Goal: Task Accomplishment & Management: Complete application form

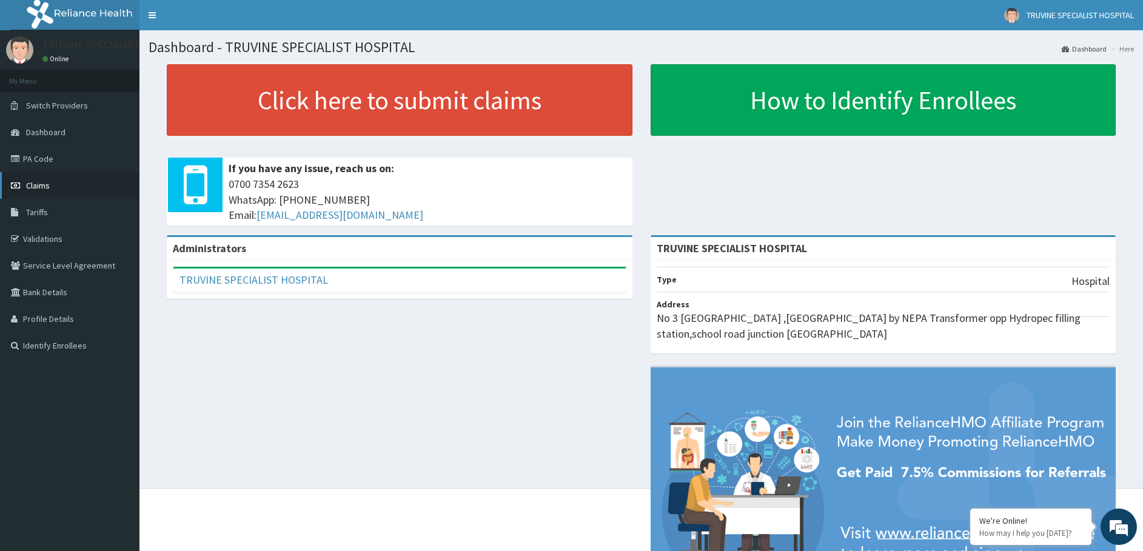
click at [27, 187] on span "Claims" at bounding box center [38, 185] width 24 height 11
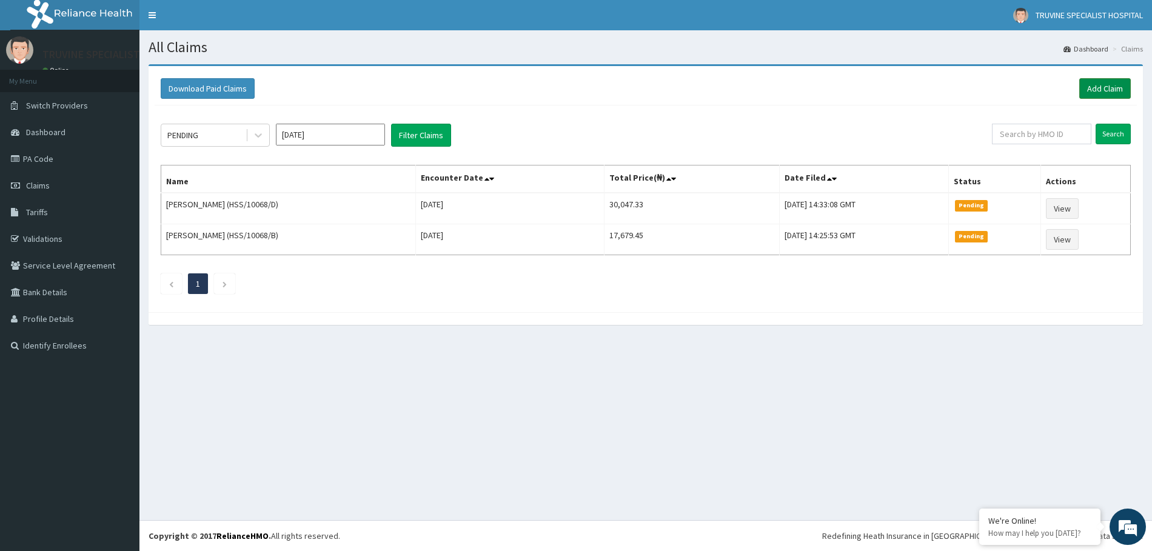
click at [1104, 90] on link "Add Claim" at bounding box center [1105, 88] width 52 height 21
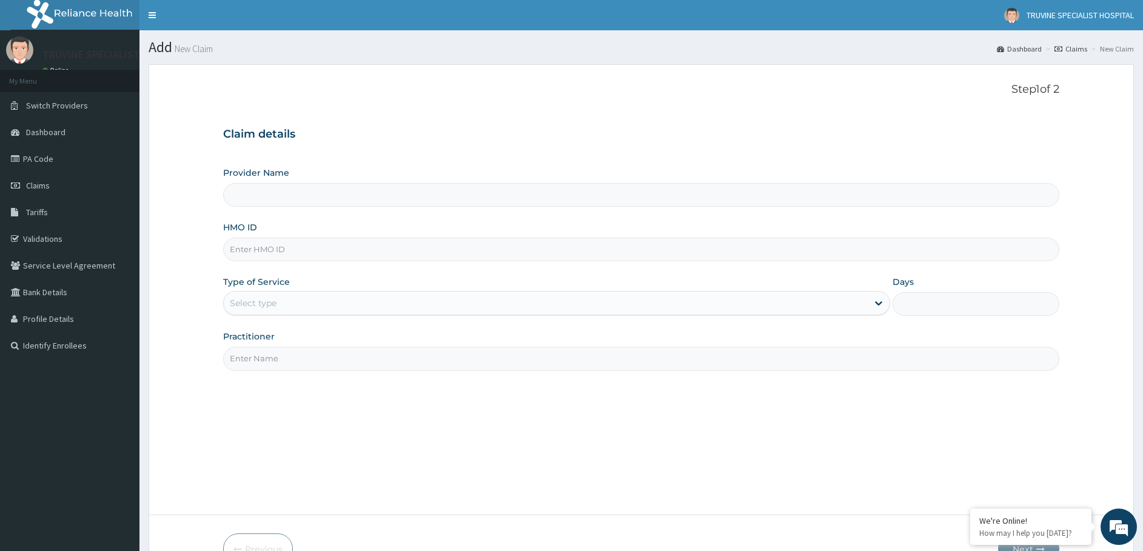
type input "TRUVINE SPECIALIST HOSPITAL"
click at [255, 242] on input "HMO ID" at bounding box center [641, 250] width 836 height 24
paste input "ZEI/10177/b"
type input "ZEI/10177/B"
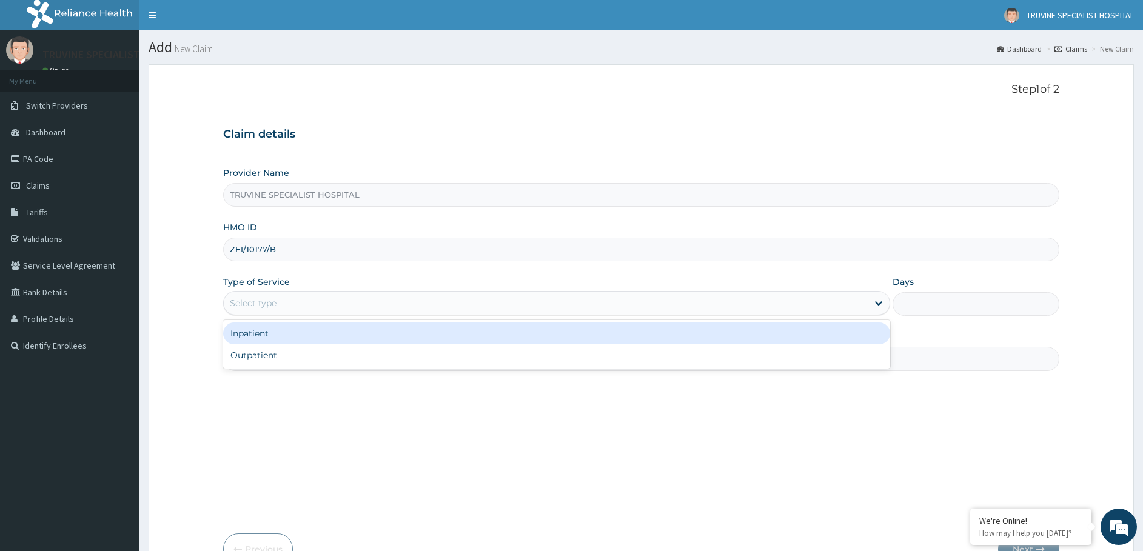
click at [274, 305] on div "Select type" at bounding box center [253, 303] width 47 height 12
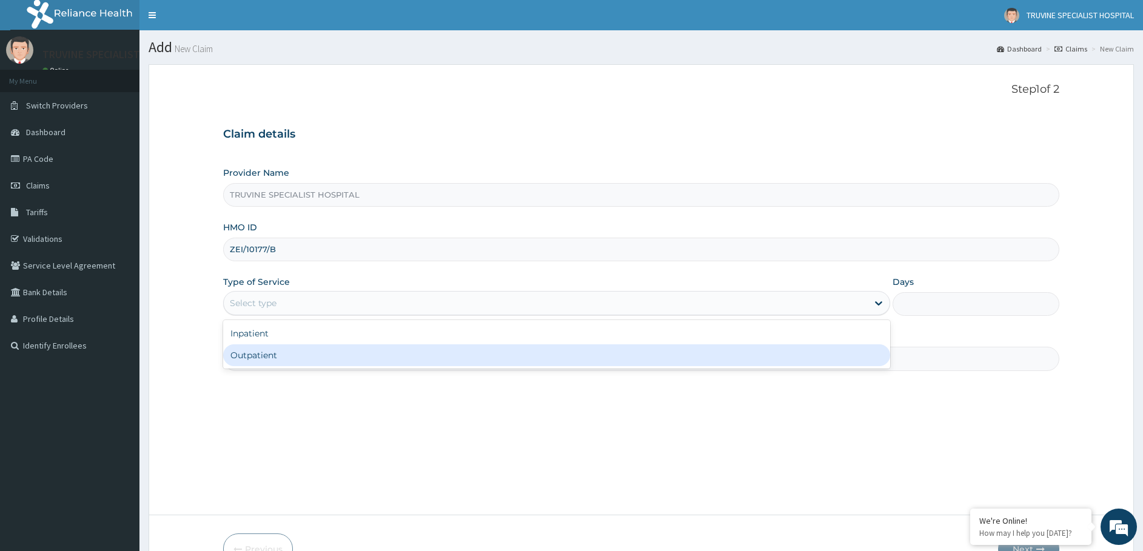
click at [252, 359] on div "Outpatient" at bounding box center [556, 355] width 667 height 22
type input "1"
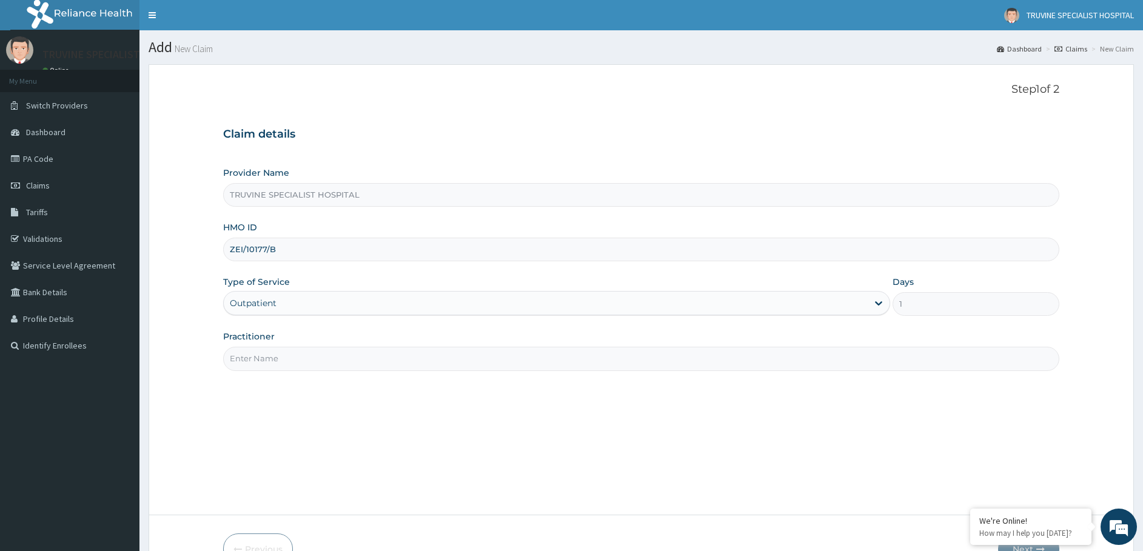
click at [256, 356] on input "Practitioner" at bounding box center [641, 359] width 836 height 24
type input "dr. Mwadi"
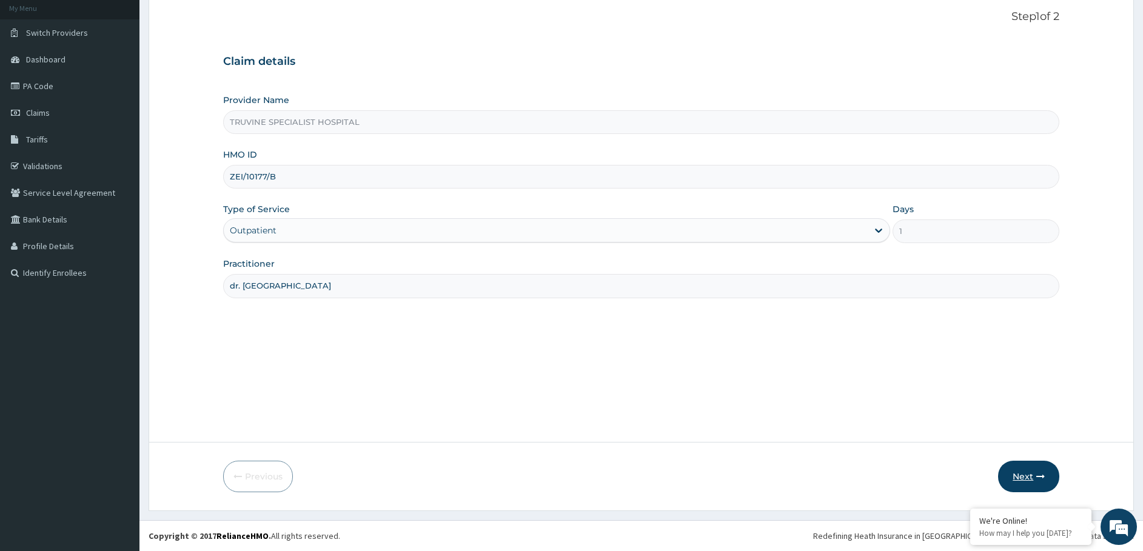
click at [1025, 485] on button "Next" at bounding box center [1028, 477] width 61 height 32
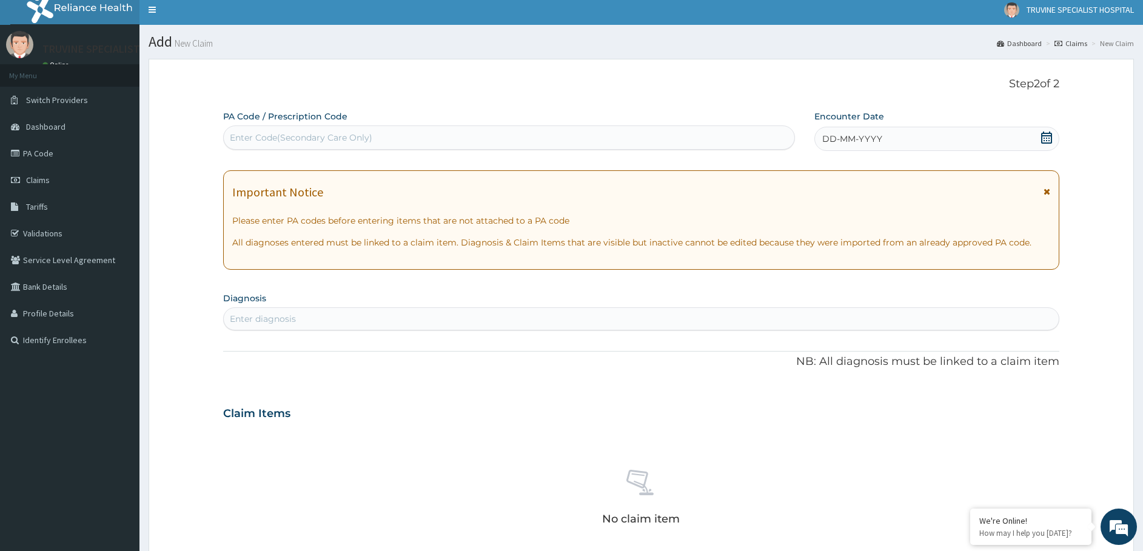
scroll to position [4, 0]
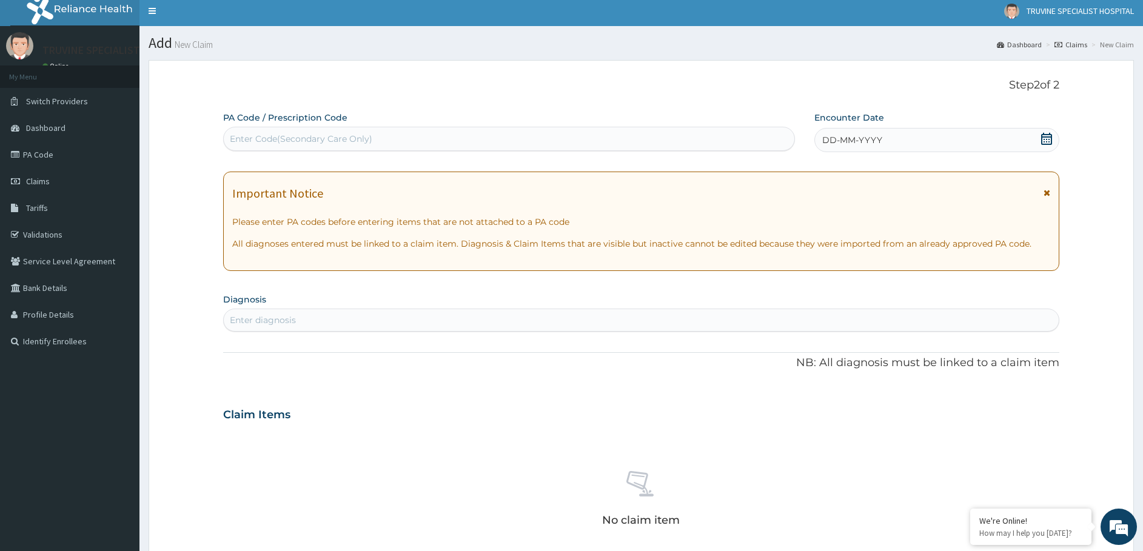
click at [884, 139] on div "DD-MM-YYYY" at bounding box center [936, 140] width 245 height 24
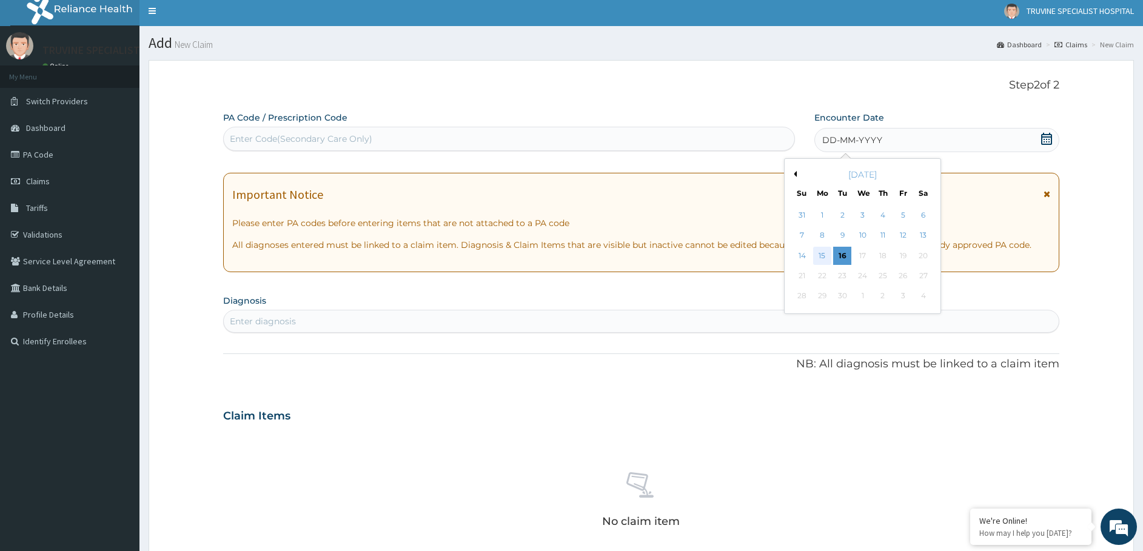
click at [819, 258] on div "15" at bounding box center [822, 256] width 18 height 18
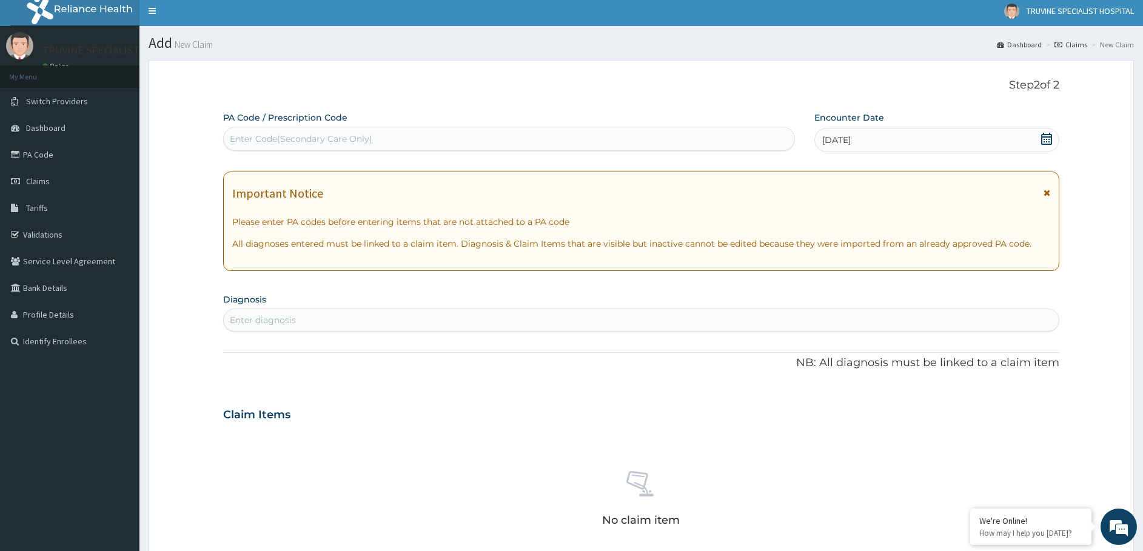
click at [476, 138] on div "Enter Code(Secondary Care Only)" at bounding box center [509, 138] width 570 height 19
drag, startPoint x: 475, startPoint y: 138, endPoint x: 327, endPoint y: 129, distance: 148.7
click at [327, 129] on div "Enter Code(Secondary Care Only)" at bounding box center [509, 138] width 570 height 19
drag, startPoint x: 729, startPoint y: 138, endPoint x: 716, endPoint y: 135, distance: 13.0
click at [716, 135] on div "Enter Code(Secondary Care Only)" at bounding box center [509, 138] width 570 height 19
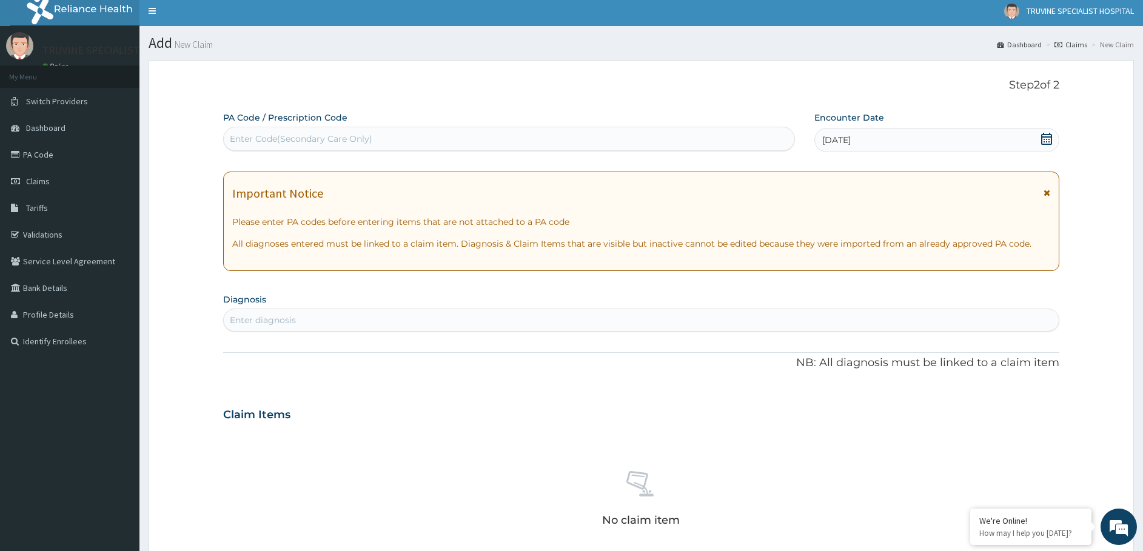
paste input "PA/DC034B"
type input "PA/DC034B"
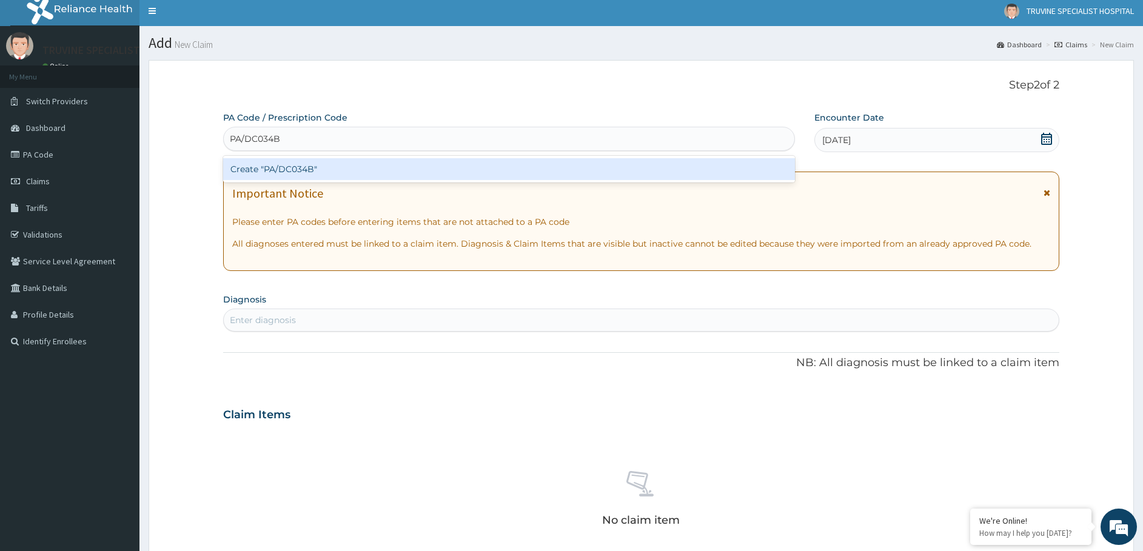
click at [719, 164] on div "Create "PA/DC034B"" at bounding box center [509, 169] width 572 height 22
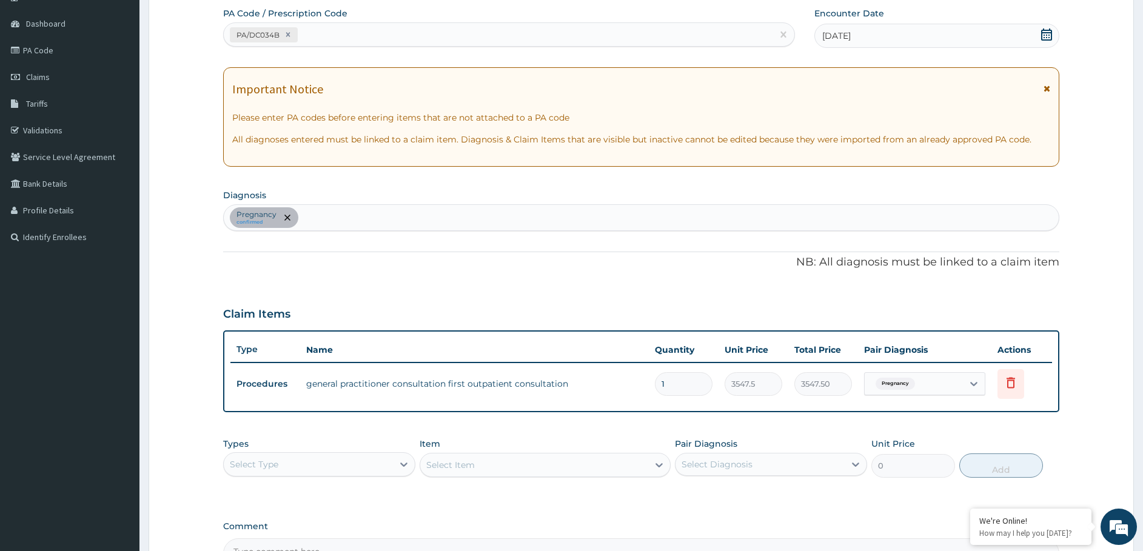
scroll to position [253, 0]
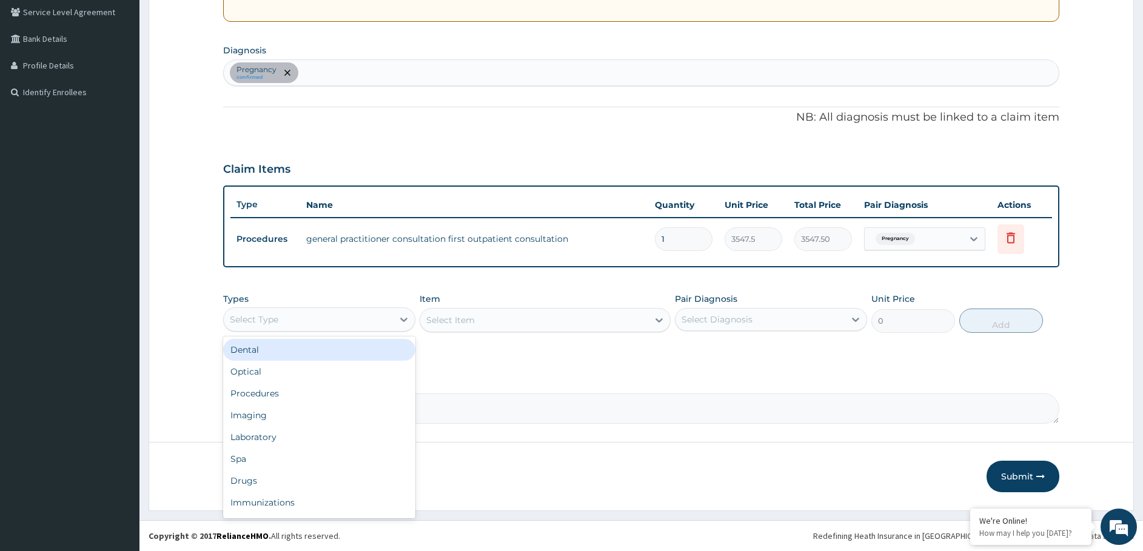
click at [352, 318] on div "Select Type" at bounding box center [308, 319] width 169 height 19
click at [302, 394] on div "Procedures" at bounding box center [319, 393] width 192 height 22
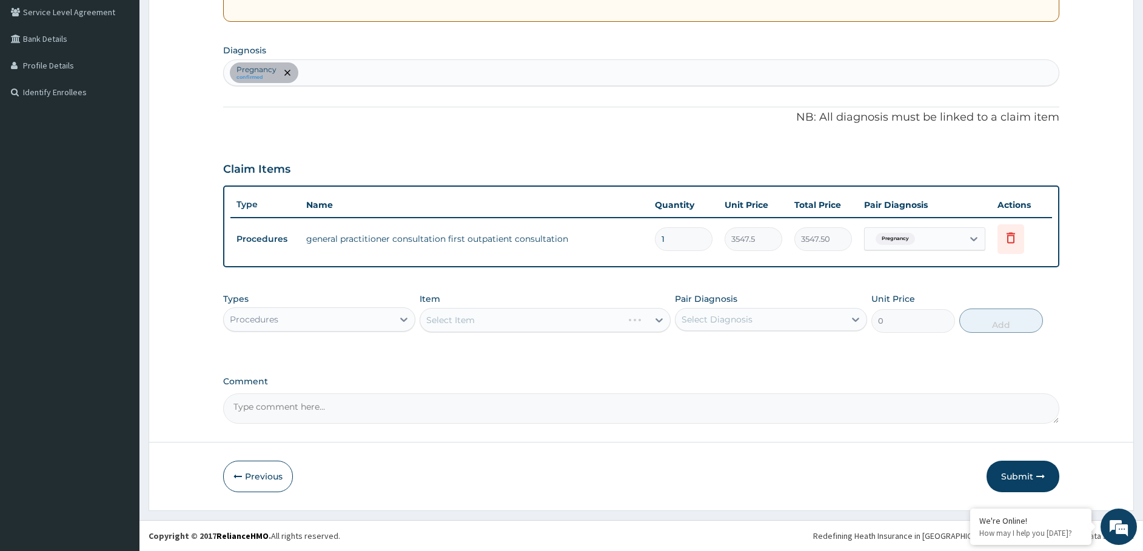
click at [497, 323] on div "Select Item" at bounding box center [544, 320] width 251 height 24
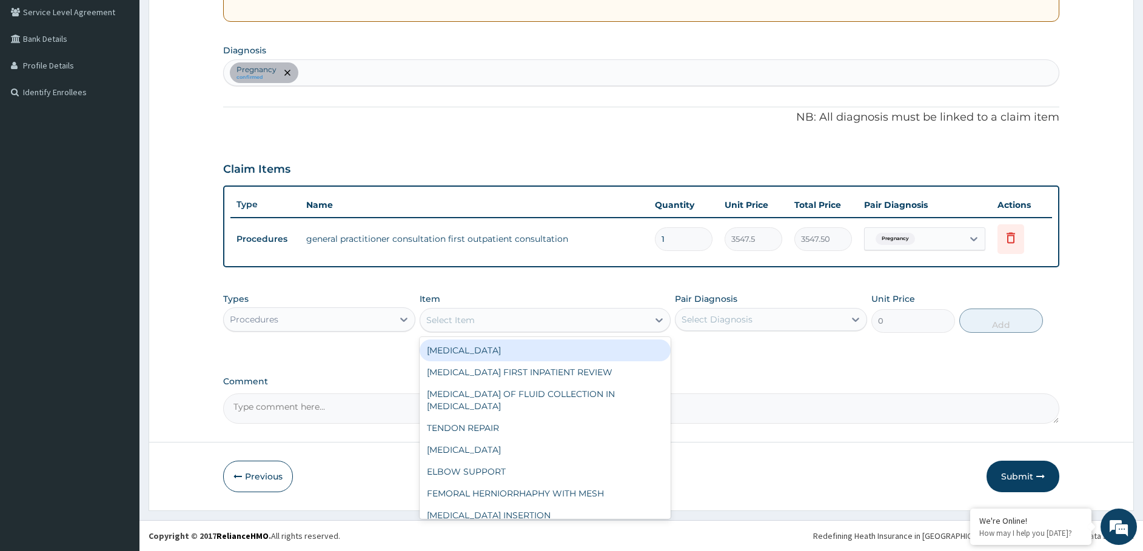
click at [526, 323] on div "Select Item" at bounding box center [534, 319] width 228 height 19
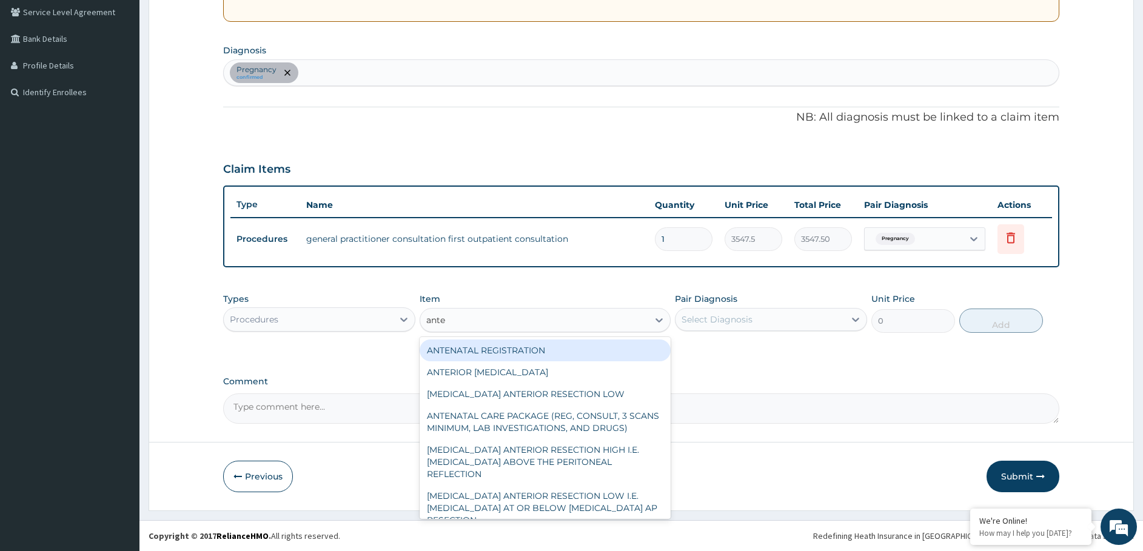
type input "anten"
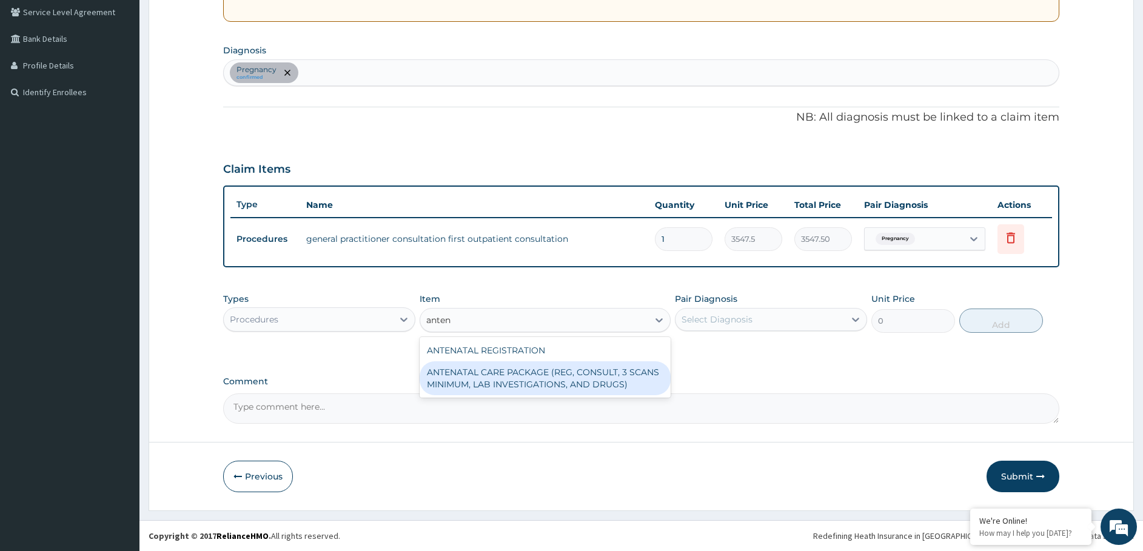
click at [506, 373] on div "ANTENATAL CARE PACKAGE (REG, CONSULT, 3 SCANS MINIMUM, LAB INVESTIGATIONS, AND …" at bounding box center [544, 378] width 251 height 34
type input "75250"
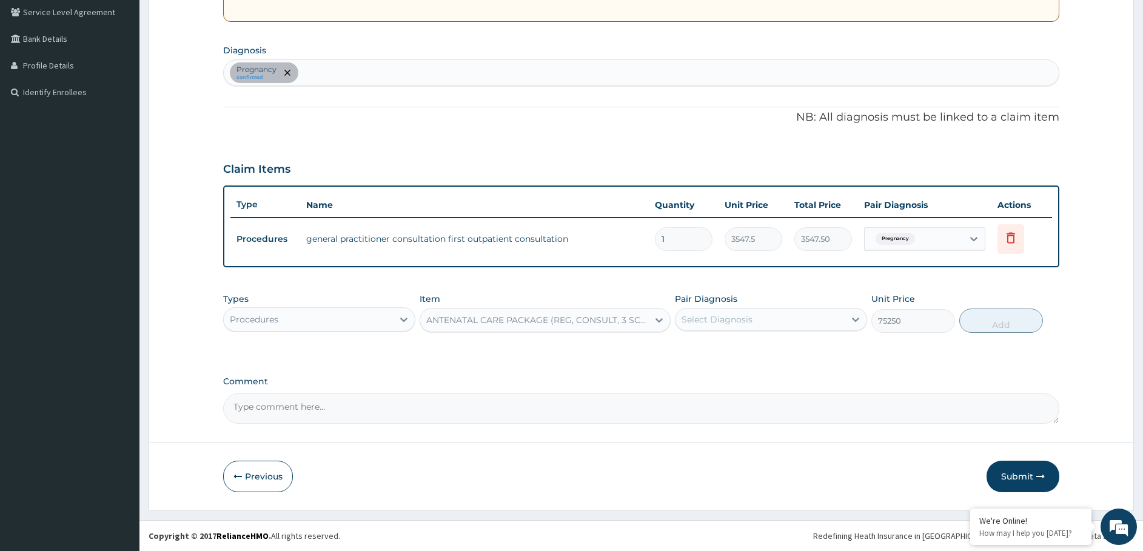
click at [698, 318] on div "Select Diagnosis" at bounding box center [716, 319] width 71 height 12
click at [696, 347] on label "Pregnancy" at bounding box center [719, 349] width 48 height 12
checkbox input "true"
click at [983, 319] on button "Add" at bounding box center [1001, 321] width 84 height 24
type input "0"
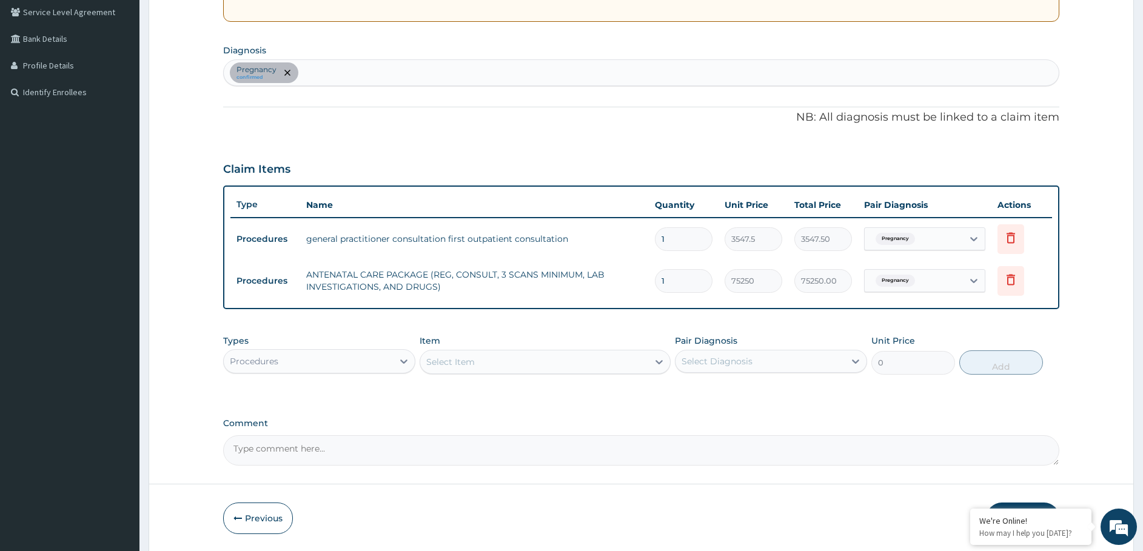
type input "0"
type input "0.00"
type input "1"
type input "75250.00"
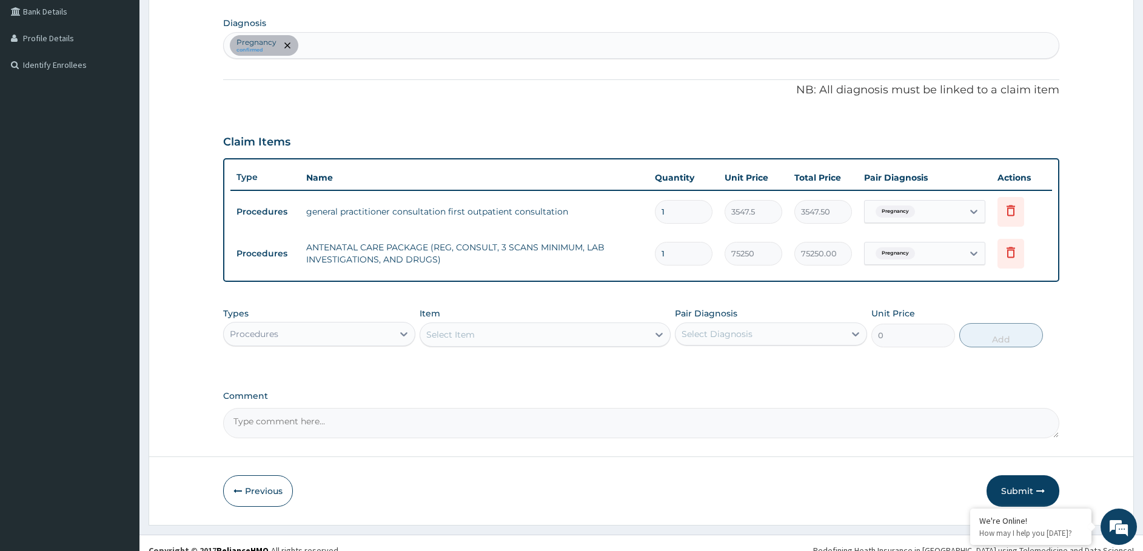
scroll to position [295, 0]
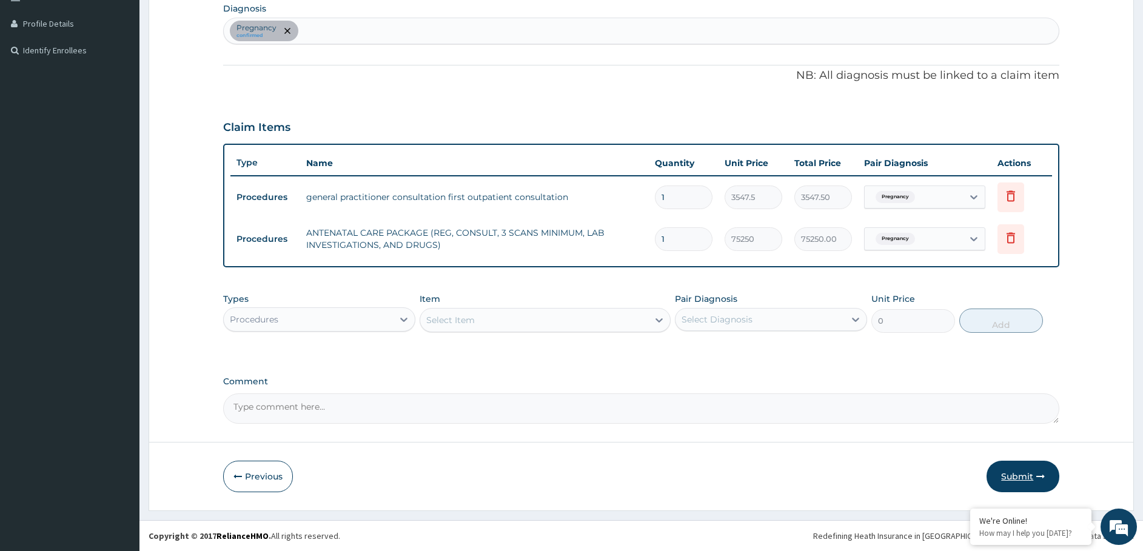
click at [993, 466] on button "Submit" at bounding box center [1022, 477] width 73 height 32
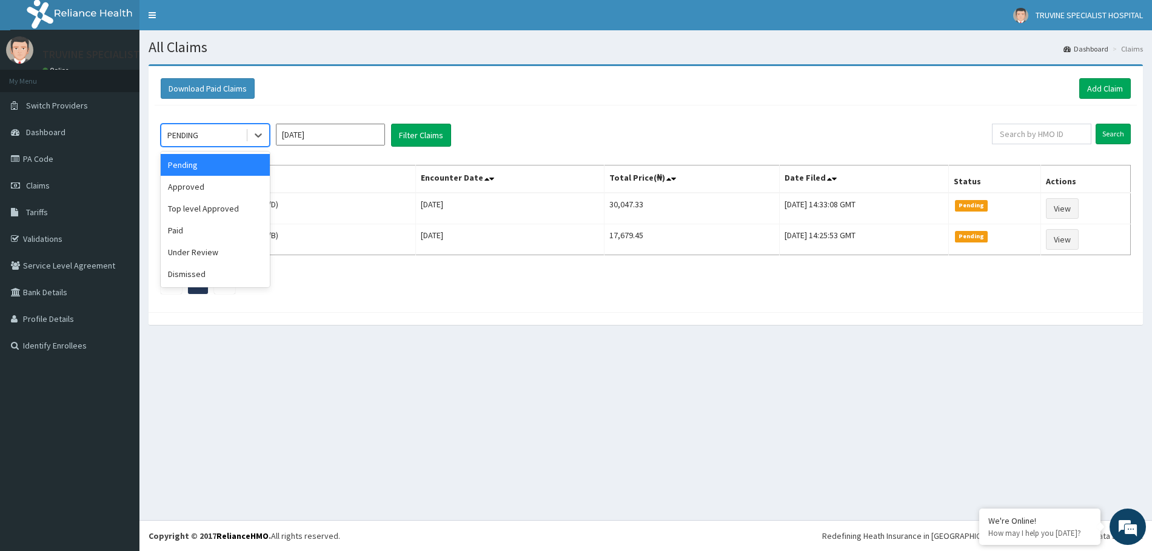
click at [212, 137] on div "PENDING" at bounding box center [203, 134] width 84 height 19
click at [213, 185] on div "Approved" at bounding box center [215, 187] width 109 height 22
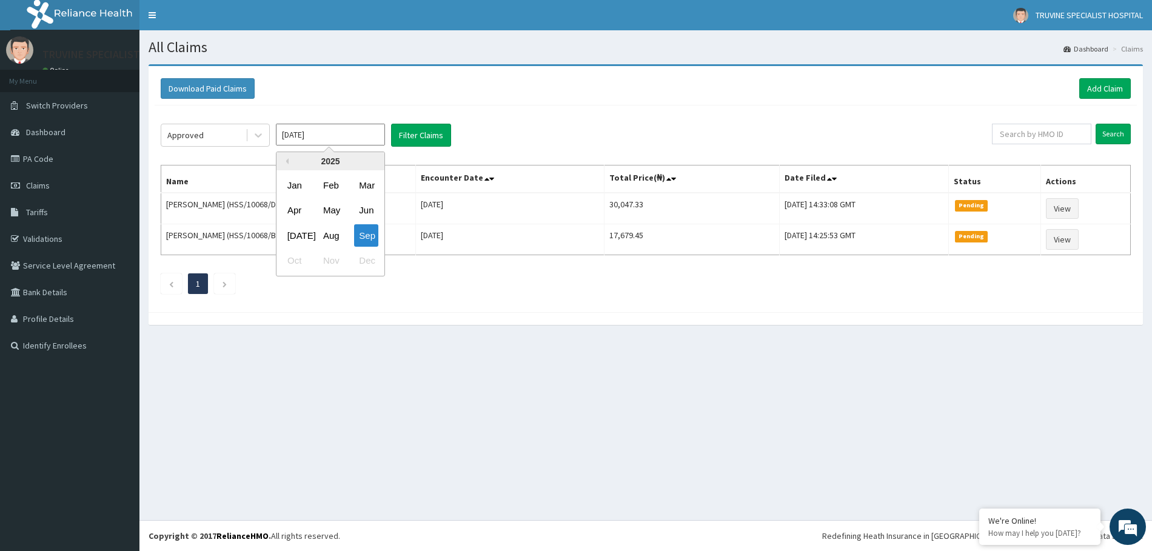
click at [341, 138] on input "Sep 2025" at bounding box center [330, 135] width 109 height 22
click at [414, 136] on button "Filter Claims" at bounding box center [421, 135] width 60 height 23
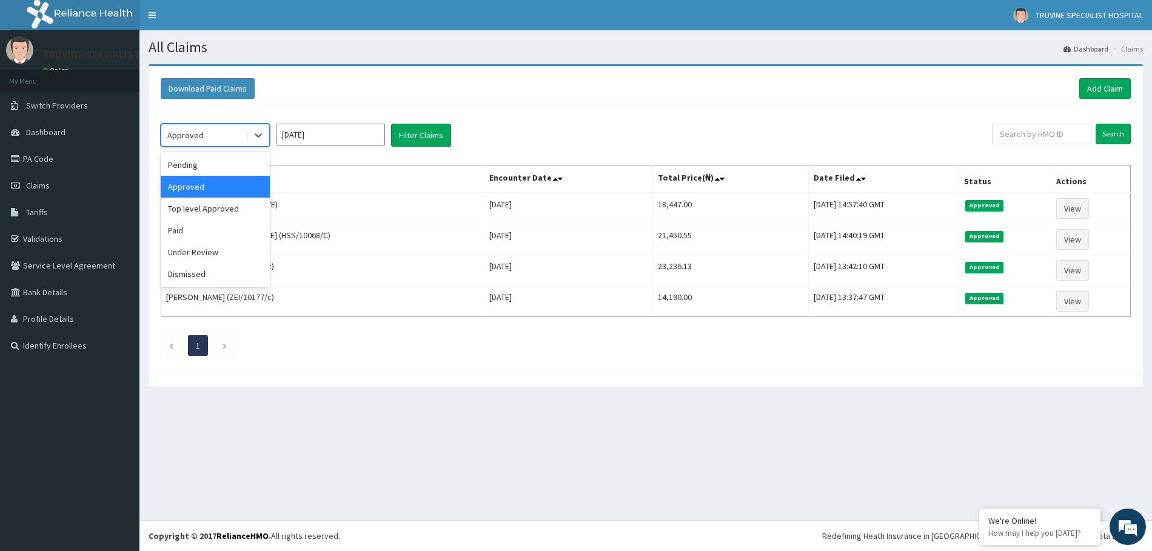
click at [197, 137] on div "Approved" at bounding box center [185, 135] width 36 height 12
click at [192, 249] on div "Under Review" at bounding box center [215, 252] width 109 height 22
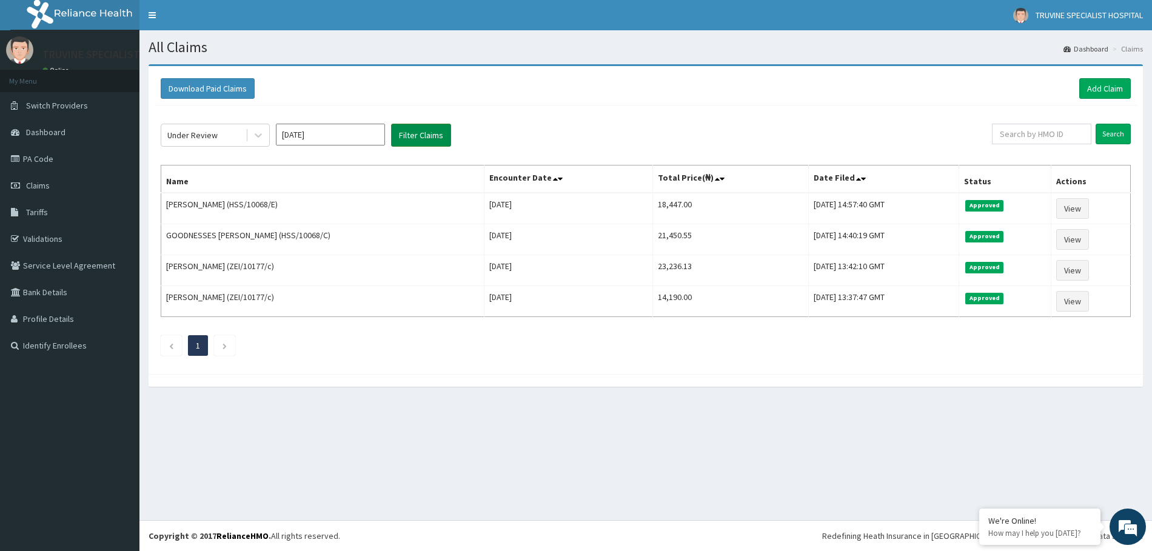
click at [413, 138] on button "Filter Claims" at bounding box center [421, 135] width 60 height 23
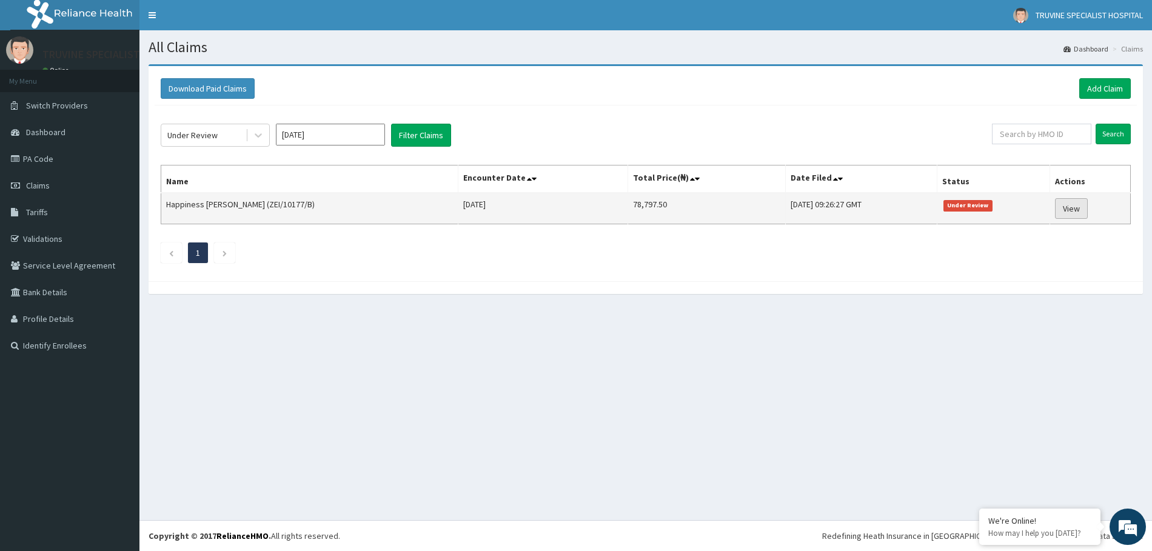
click at [1073, 210] on link "View" at bounding box center [1071, 208] width 33 height 21
